Goal: Task Accomplishment & Management: Use online tool/utility

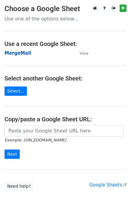
click at [13, 53] on strong "MergeMail" at bounding box center [18, 53] width 27 height 5
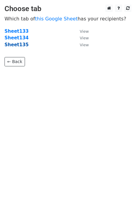
click at [16, 45] on strong "Sheet135" at bounding box center [17, 44] width 24 height 5
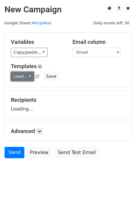
click at [22, 76] on link "Load..." at bounding box center [22, 76] width 23 height 9
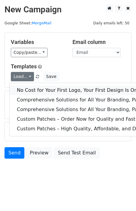
click at [35, 87] on link "No Cost for Your First Logo, Your First Design Is On Us!" at bounding box center [123, 90] width 227 height 10
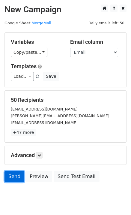
click at [15, 174] on link "Send" at bounding box center [15, 176] width 20 height 11
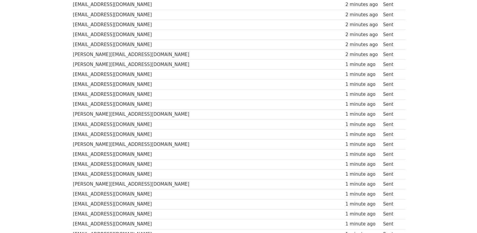
scroll to position [419, 0]
